Goal: Information Seeking & Learning: Learn about a topic

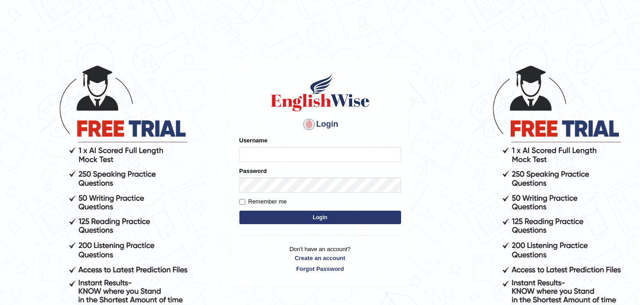
type input "ghena"
click at [242, 201] on input "Remember me" at bounding box center [243, 202] width 6 height 6
checkbox input "true"
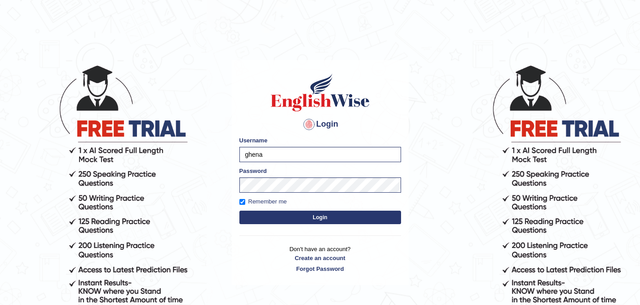
click at [261, 216] on button "Login" at bounding box center [321, 217] width 162 height 13
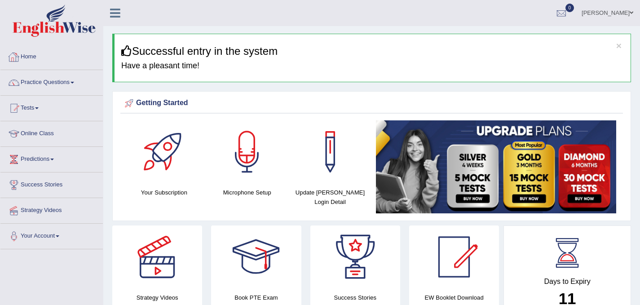
click at [40, 77] on link "Practice Questions" at bounding box center [51, 81] width 102 height 22
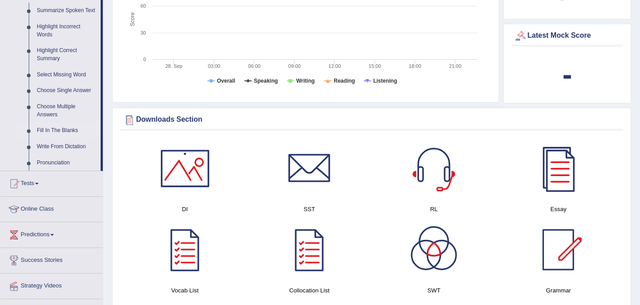
scroll to position [360, 0]
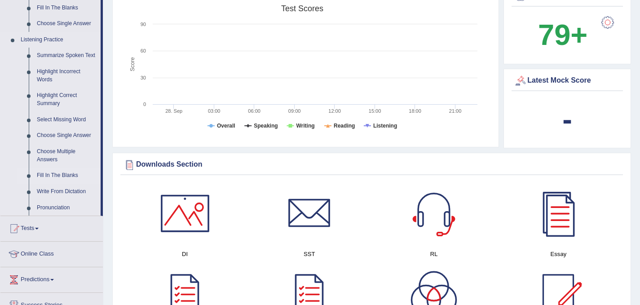
click at [67, 176] on link "Fill In The Blanks" at bounding box center [67, 176] width 68 height 16
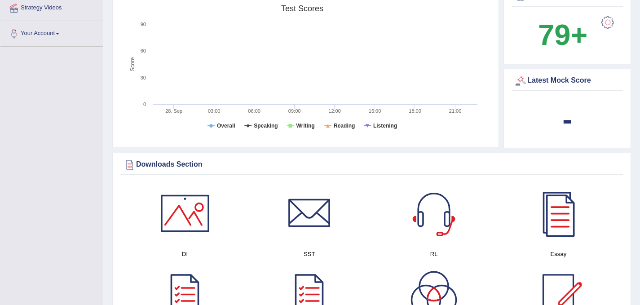
scroll to position [108, 0]
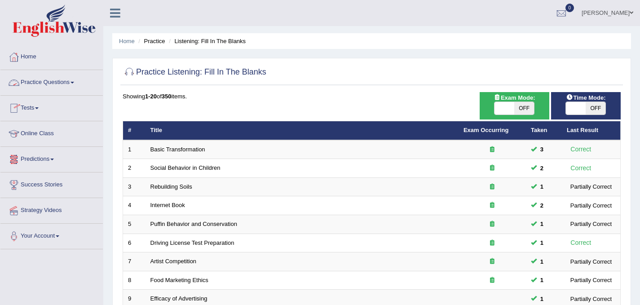
click at [34, 86] on link "Practice Questions" at bounding box center [51, 81] width 102 height 22
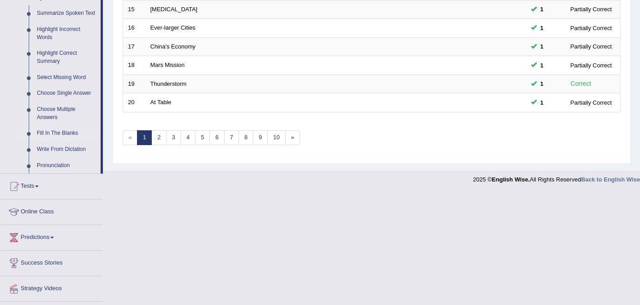
scroll to position [404, 0]
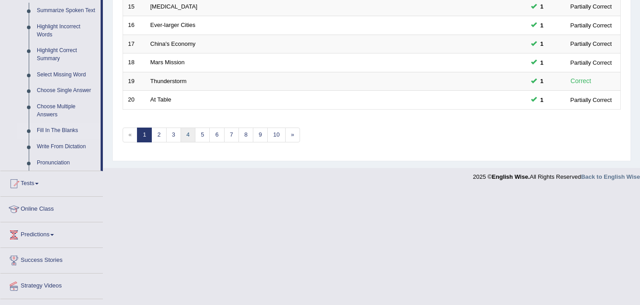
click at [182, 136] on link "4" at bounding box center [188, 135] width 15 height 15
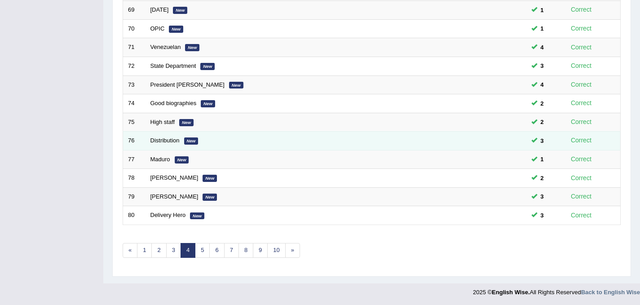
scroll to position [290, 0]
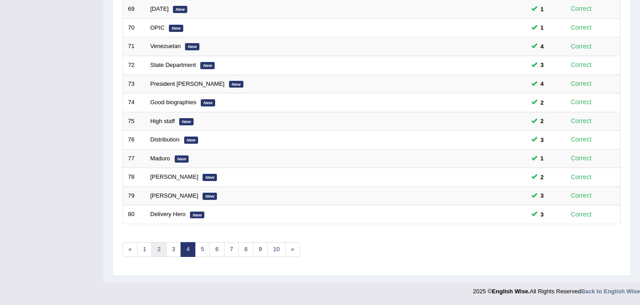
click at [161, 250] on link "2" at bounding box center [158, 249] width 15 height 15
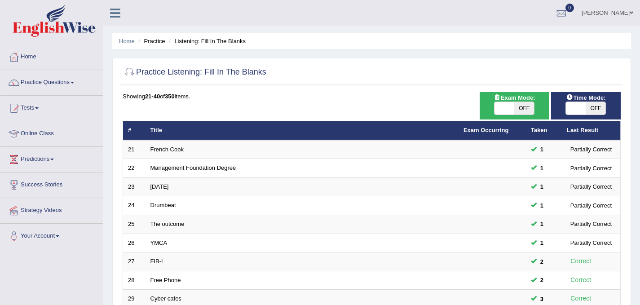
click at [74, 83] on span at bounding box center [73, 83] width 4 height 2
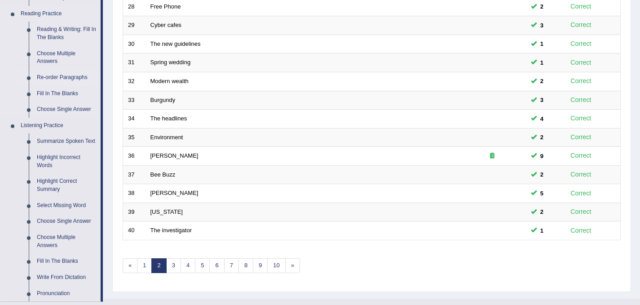
scroll to position [315, 0]
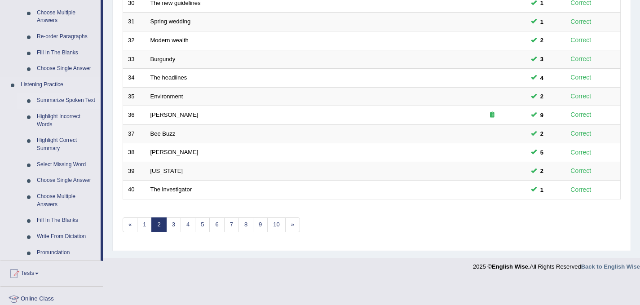
click at [58, 100] on link "Summarize Spoken Text" at bounding box center [67, 101] width 68 height 16
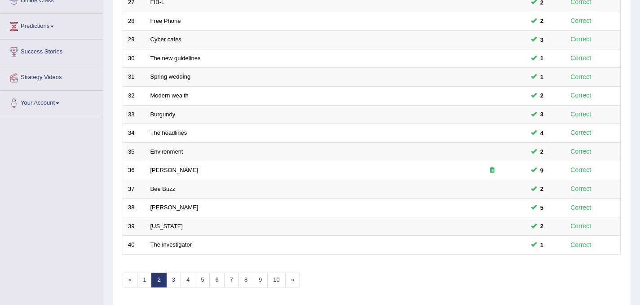
scroll to position [116, 0]
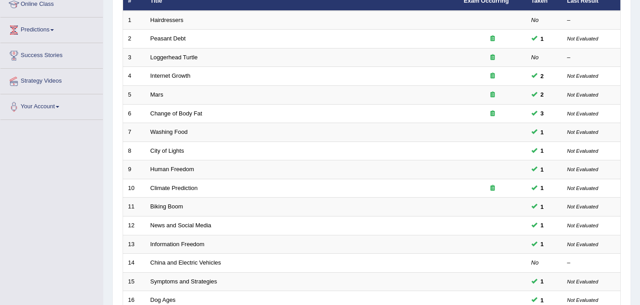
scroll to position [270, 0]
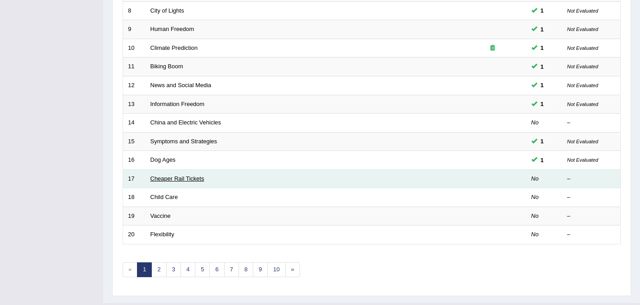
click at [153, 181] on link "Cheaper Rail Tickets" at bounding box center [178, 178] width 54 height 7
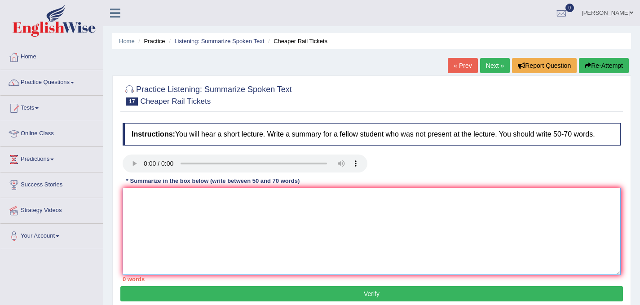
drag, startPoint x: 157, startPoint y: 213, endPoint x: 165, endPoint y: 208, distance: 10.0
click at [157, 213] on textarea at bounding box center [372, 231] width 498 height 87
click at [219, 204] on textarea "The speaker talks about the" at bounding box center [372, 231] width 498 height 87
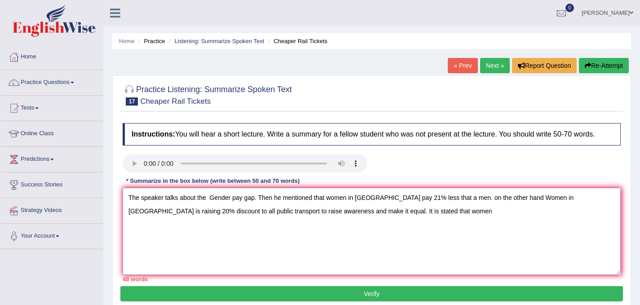
drag, startPoint x: 564, startPoint y: 197, endPoint x: 570, endPoint y: 196, distance: 6.4
click at [568, 197] on textarea "The speaker talks about the Gender pay gap. Then he mentioned that women in Ger…" at bounding box center [372, 231] width 498 height 87
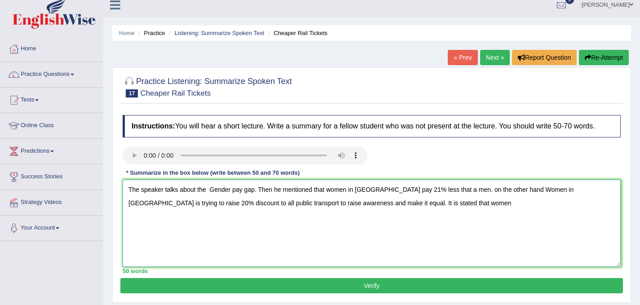
click at [412, 209] on textarea "The speaker talks about the Gender pay gap. Then he mentioned that women in Ger…" at bounding box center [372, 223] width 498 height 87
click at [499, 202] on textarea "The speaker talks about the Gender pay gap. Then he mentioned that women in Ger…" at bounding box center [372, 223] width 498 height 87
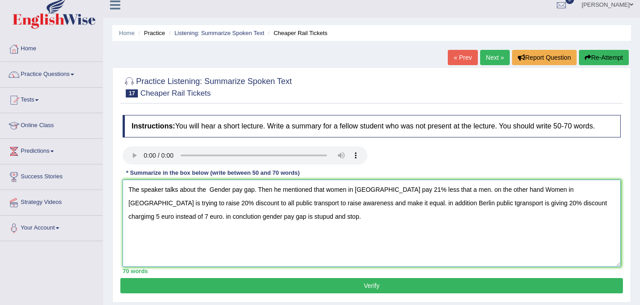
drag, startPoint x: 223, startPoint y: 218, endPoint x: 233, endPoint y: 218, distance: 9.4
click at [225, 218] on textarea "The speaker talks about the Gender pay gap. Then he mentioned that women in Ger…" at bounding box center [372, 223] width 498 height 87
click at [404, 202] on textarea "The speaker talks about the Gender pay gap. Then he mentioned that women in Ger…" at bounding box center [372, 223] width 498 height 87
type textarea "The speaker talks about the Gender pay gap. Then he mentioned that women in Ger…"
click at [151, 288] on button "Verify" at bounding box center [371, 285] width 503 height 15
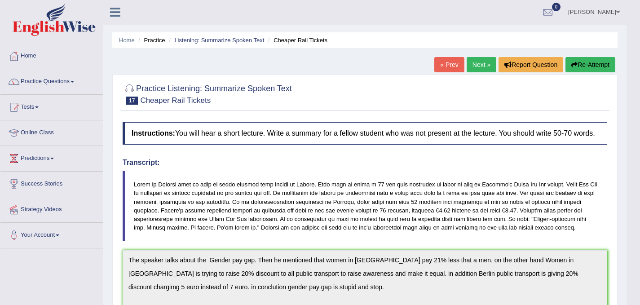
scroll to position [0, 0]
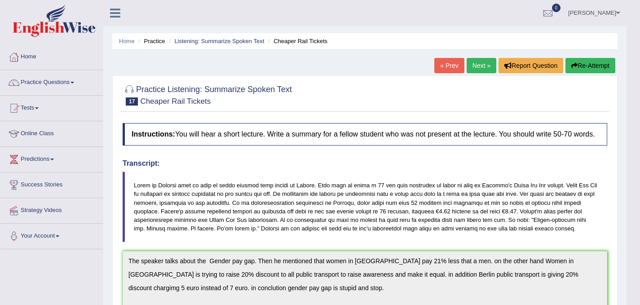
click at [483, 70] on link "Next »" at bounding box center [482, 65] width 30 height 15
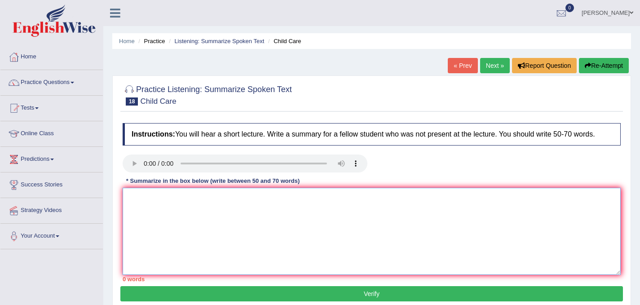
drag, startPoint x: 153, startPoint y: 198, endPoint x: 160, endPoint y: 197, distance: 7.2
click at [158, 198] on textarea at bounding box center [372, 231] width 498 height 87
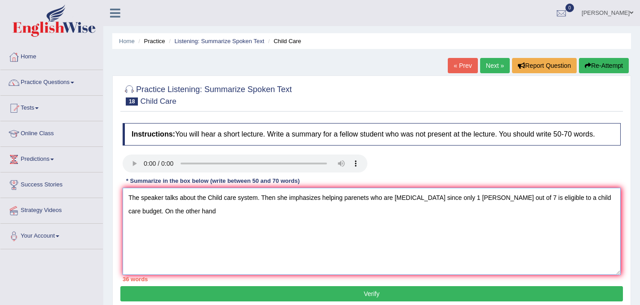
drag, startPoint x: 578, startPoint y: 198, endPoint x: 597, endPoint y: 198, distance: 19.3
click at [597, 198] on textarea "The speaker talks about the Child care system. Then she imphasizes helping pare…" at bounding box center [372, 231] width 498 height 87
click at [485, 199] on textarea "The speaker talks about the Child care system. Then she imphasizes helping pare…" at bounding box center [372, 231] width 498 height 87
drag, startPoint x: 174, startPoint y: 210, endPoint x: 189, endPoint y: 209, distance: 14.9
click at [175, 210] on textarea "The speaker talks about the Child care system. Then she imphasizes helping pare…" at bounding box center [372, 231] width 498 height 87
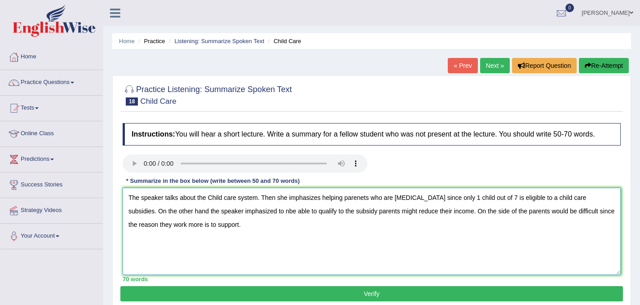
type textarea "The speaker talks about the Child care system. Then she imphasizes helping pare…"
click at [395, 292] on button "Verify" at bounding box center [371, 293] width 503 height 15
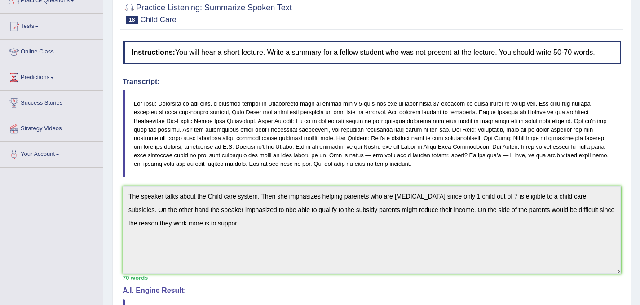
scroll to position [22, 0]
